Goal: Navigation & Orientation: Find specific page/section

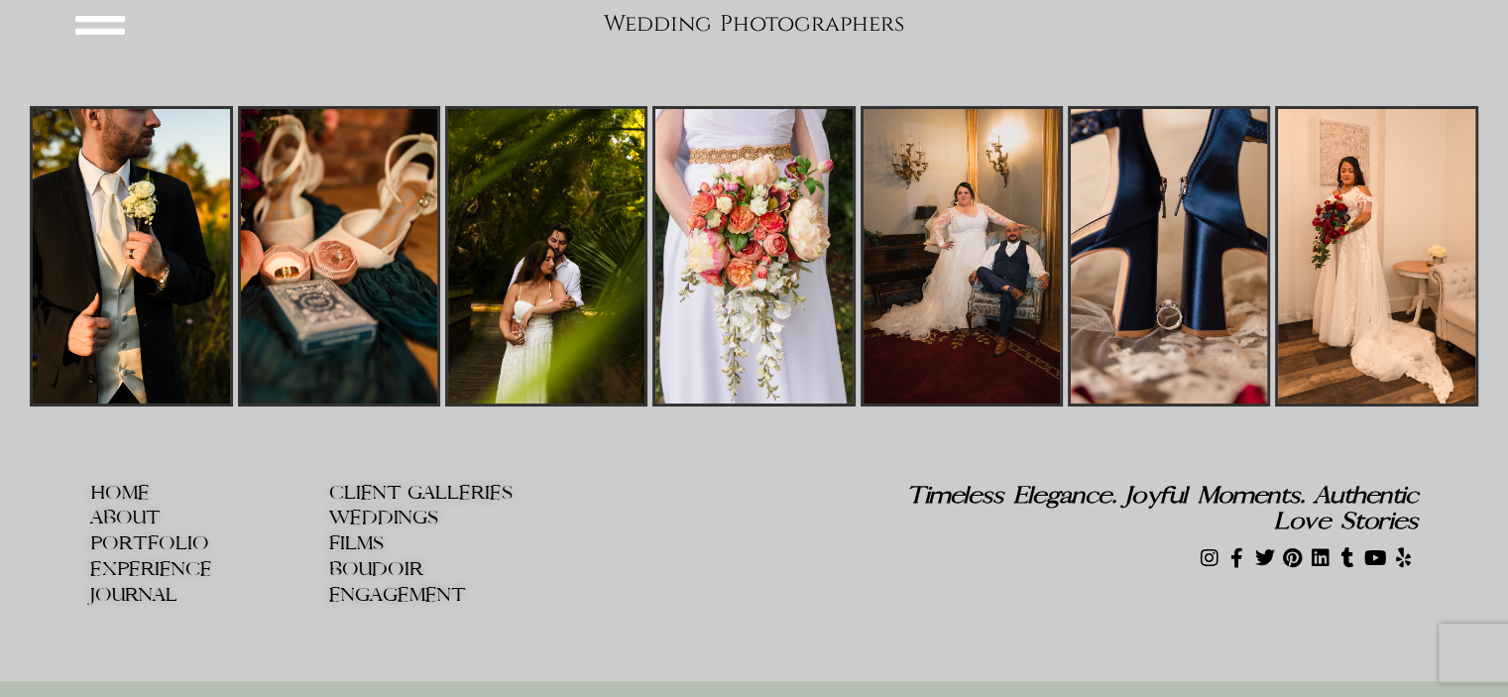
scroll to position [7318, 0]
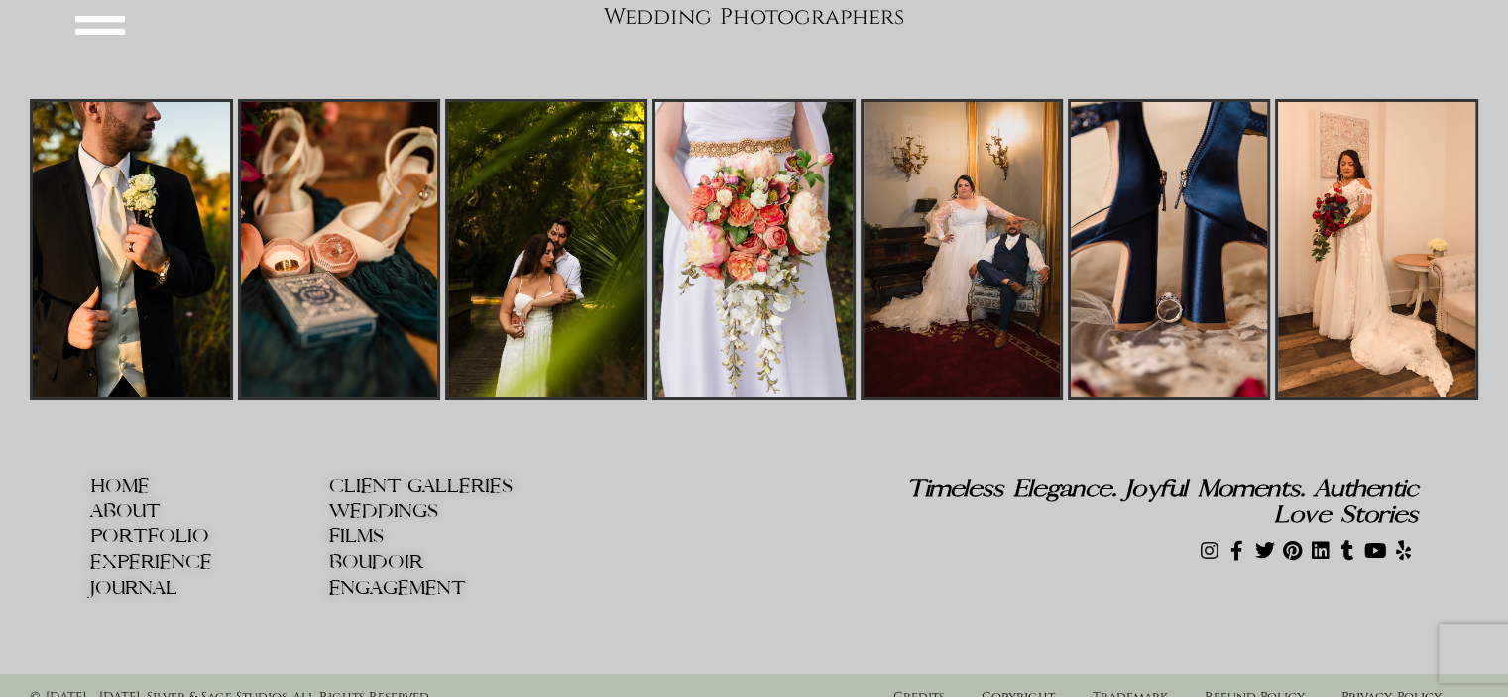
click at [1209, 541] on icon at bounding box center [1209, 551] width 20 height 20
click at [1237, 541] on icon at bounding box center [1237, 551] width 20 height 20
click at [131, 501] on span "ABOUT" at bounding box center [125, 511] width 70 height 21
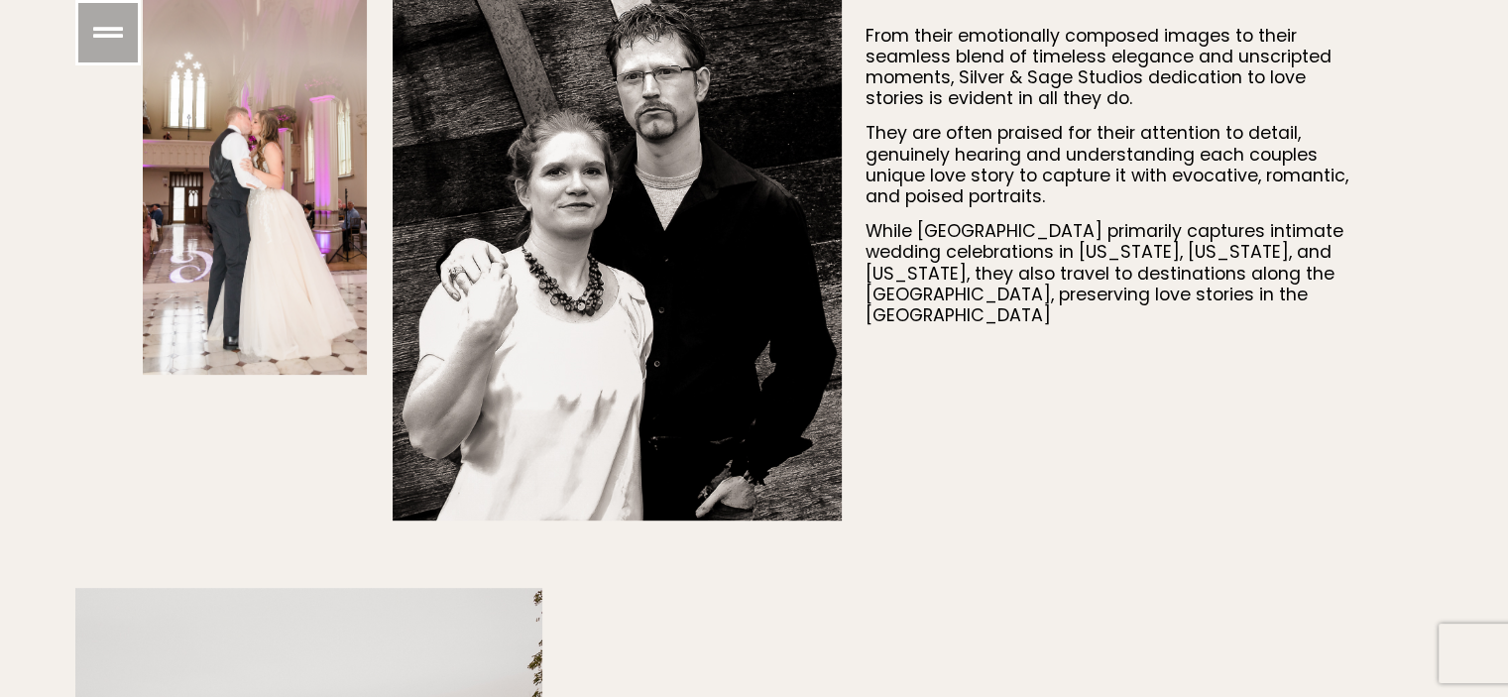
scroll to position [726, 0]
